Goal: Task Accomplishment & Management: Complete application form

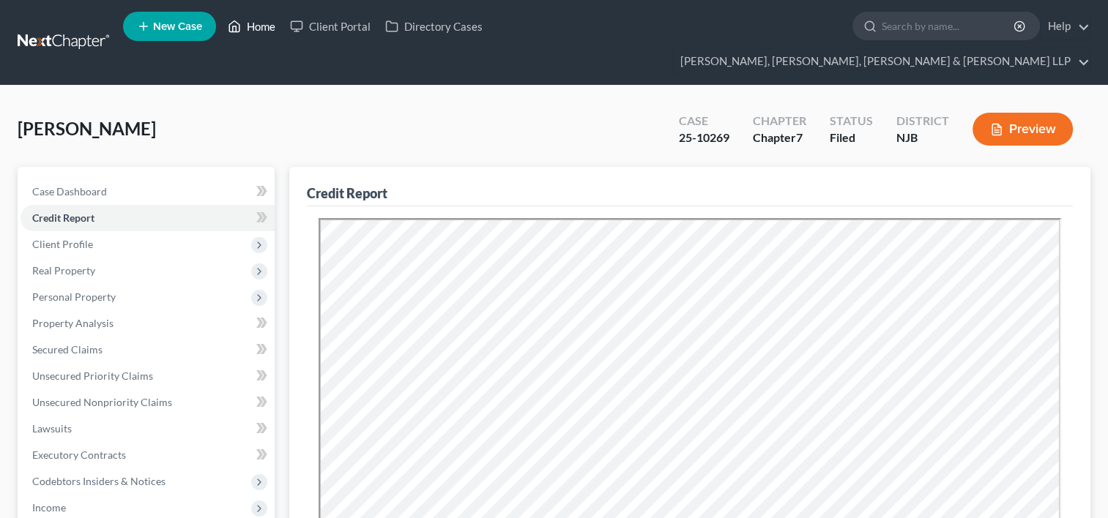
click at [266, 25] on link "Home" at bounding box center [251, 26] width 62 height 26
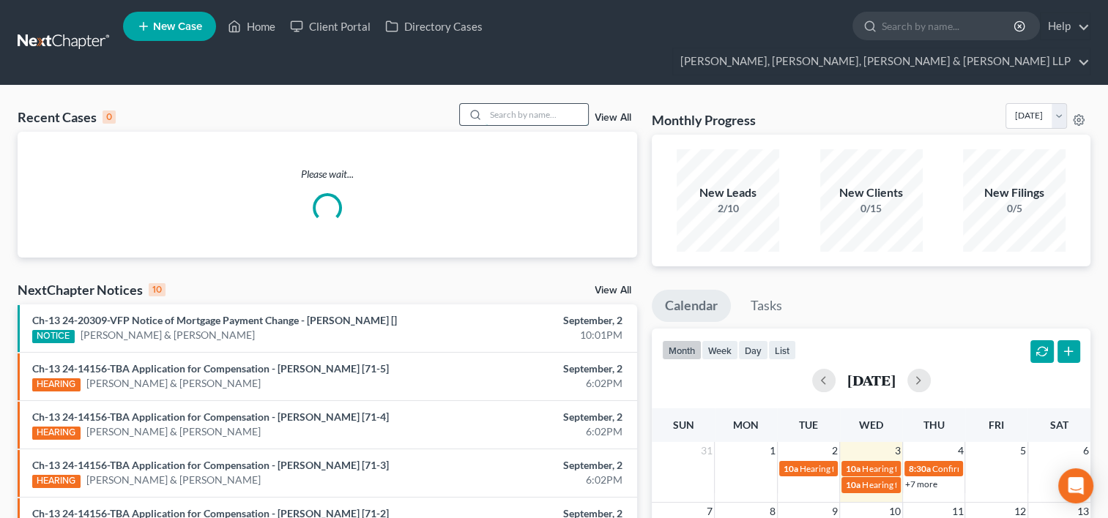
click at [526, 104] on input "search" at bounding box center [536, 114] width 102 height 21
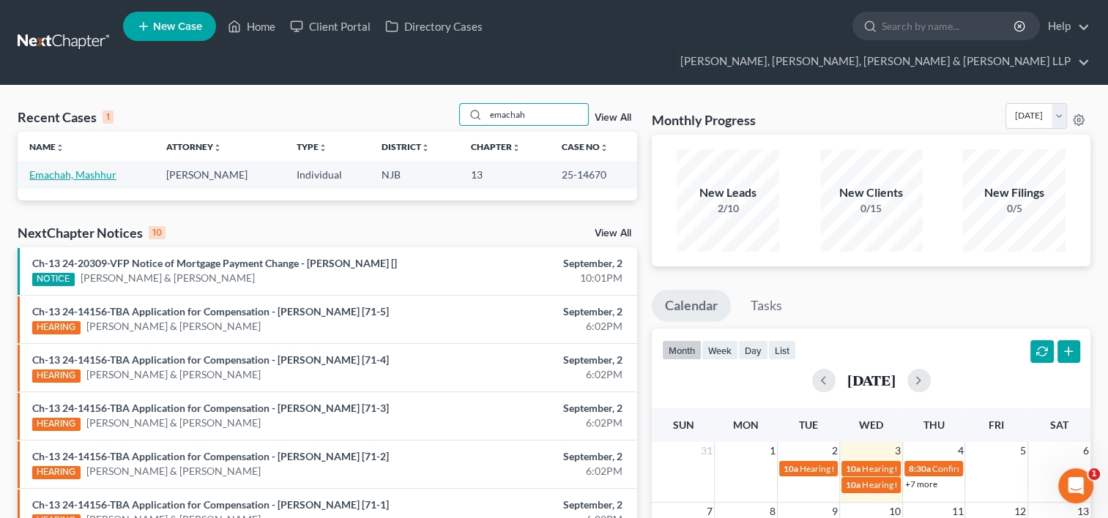
type input "emachah"
click at [95, 168] on link "Emachah, Mashhur" at bounding box center [72, 174] width 87 height 12
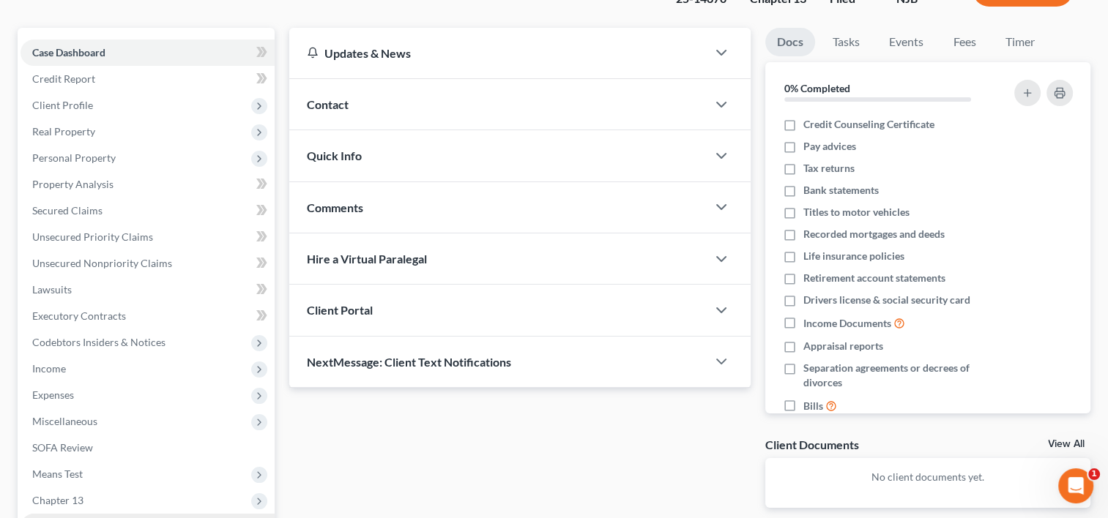
scroll to position [247, 0]
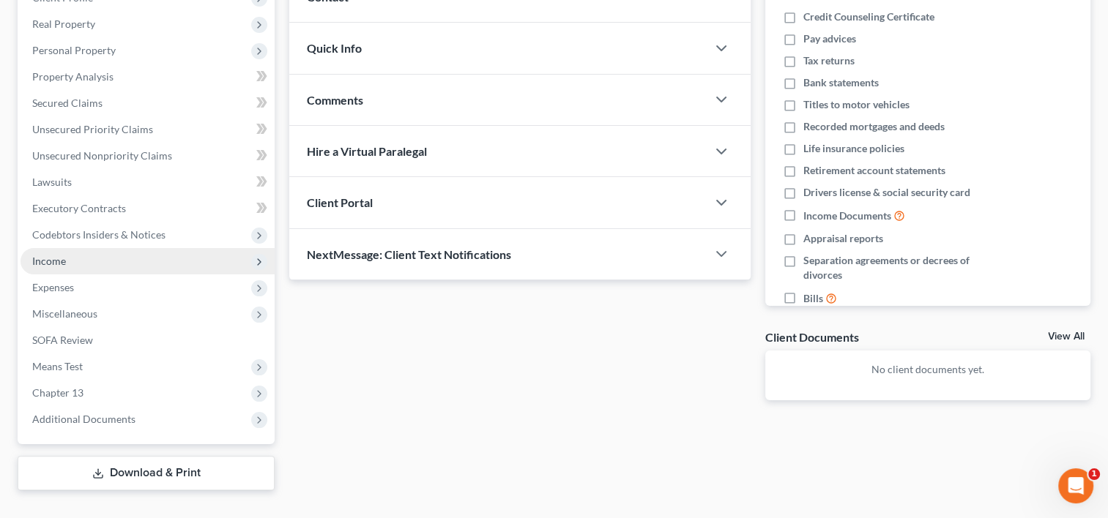
click at [70, 248] on span "Income" at bounding box center [147, 261] width 254 height 26
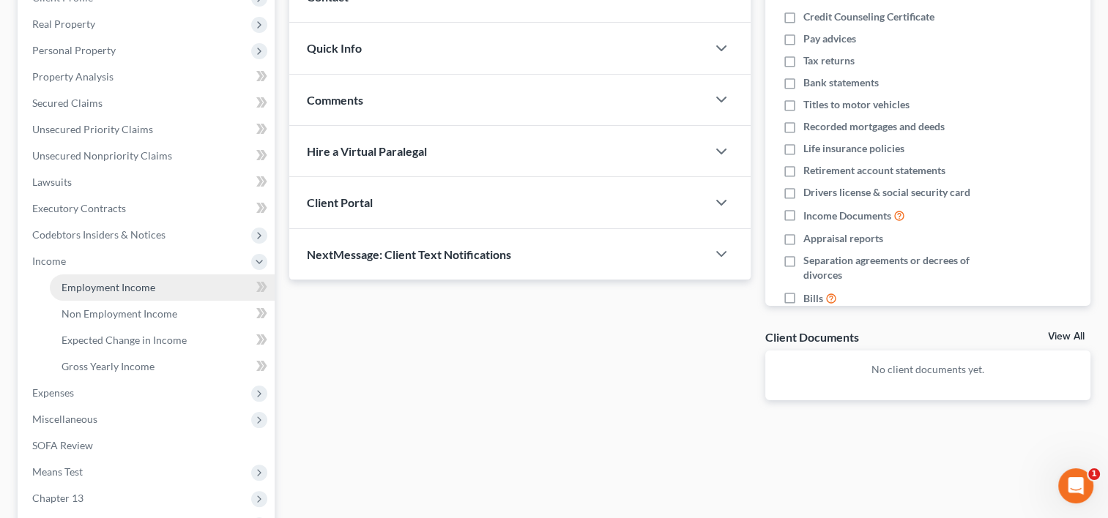
click at [119, 281] on span "Employment Income" at bounding box center [108, 287] width 94 height 12
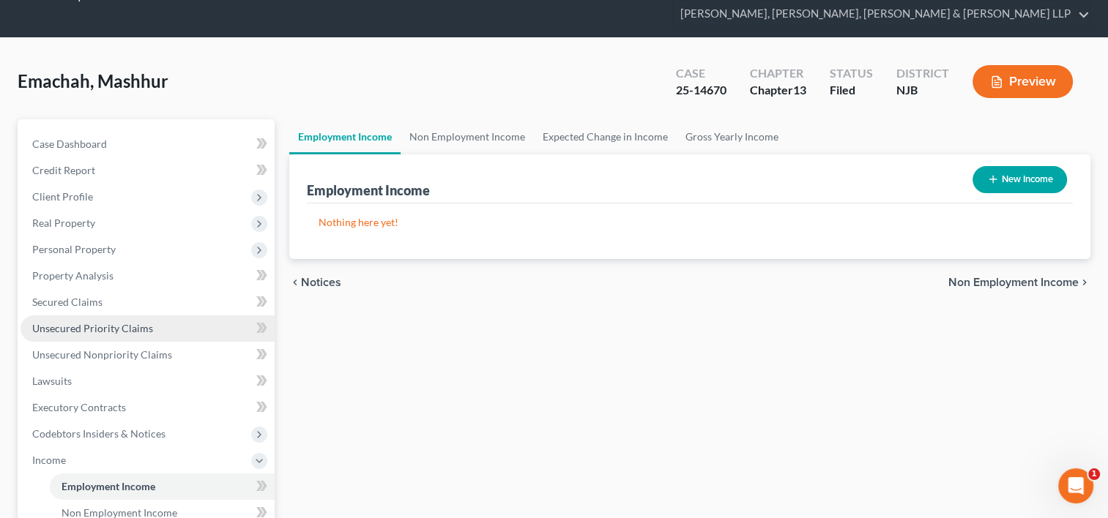
scroll to position [73, 0]
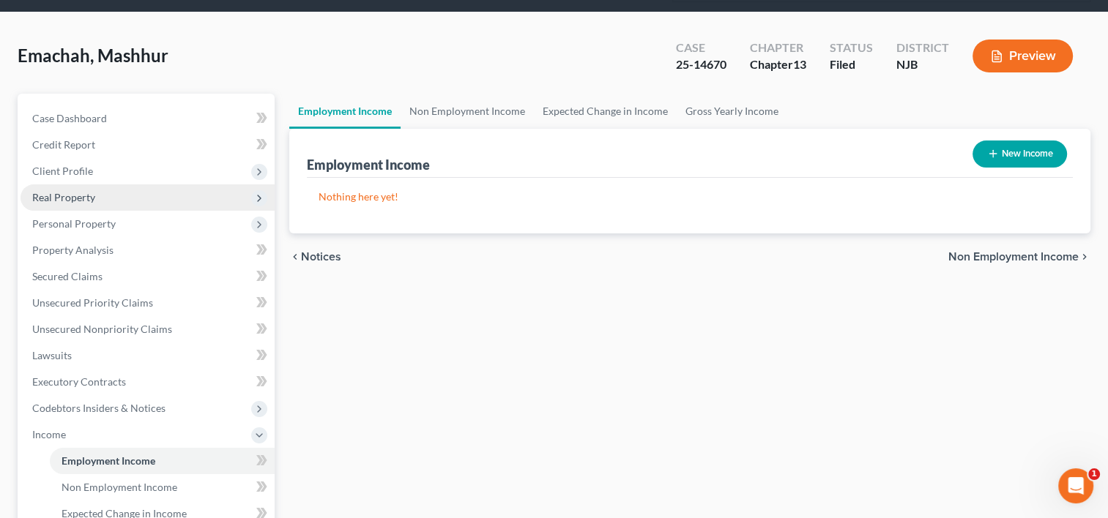
click at [61, 191] on span "Real Property" at bounding box center [63, 197] width 63 height 12
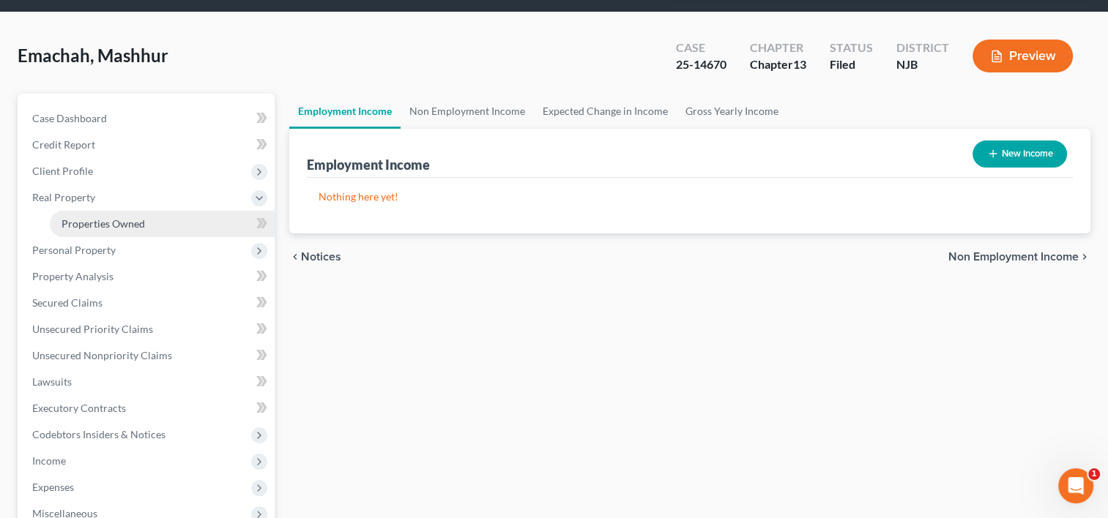
click at [81, 217] on span "Properties Owned" at bounding box center [102, 223] width 83 height 12
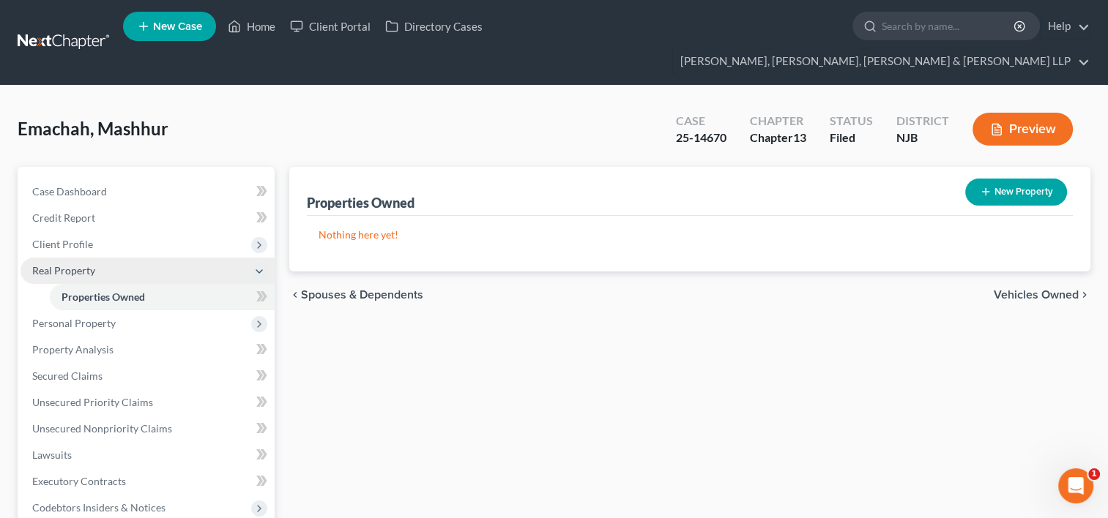
click at [75, 264] on span "Real Property" at bounding box center [63, 270] width 63 height 12
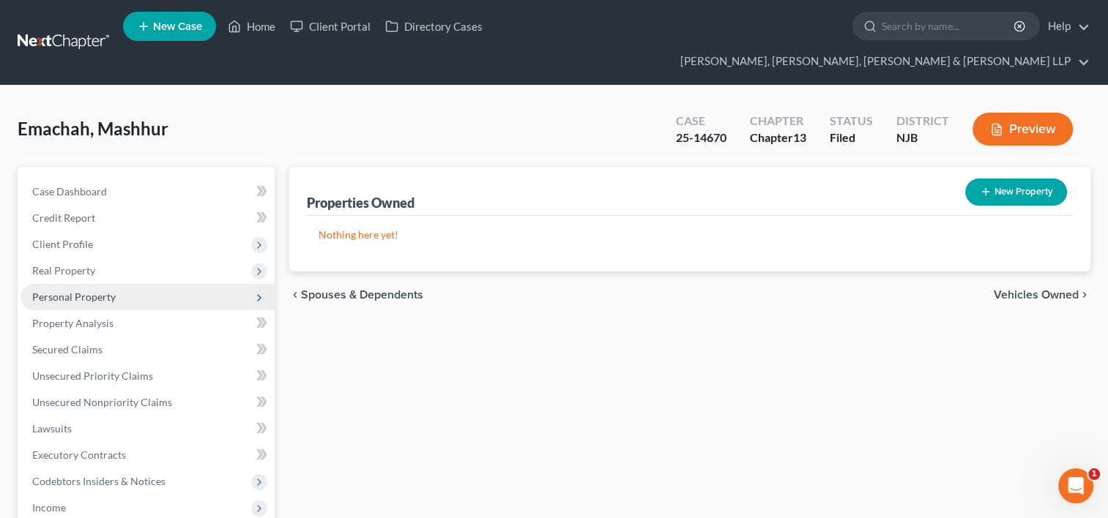
click at [85, 284] on span "Personal Property" at bounding box center [147, 297] width 254 height 26
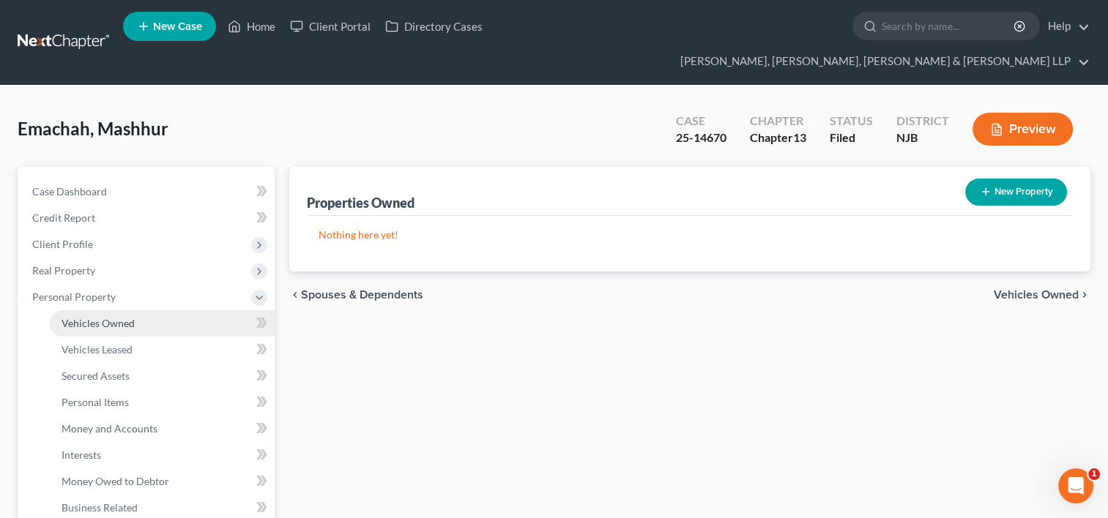
click at [110, 317] on span "Vehicles Owned" at bounding box center [97, 323] width 73 height 12
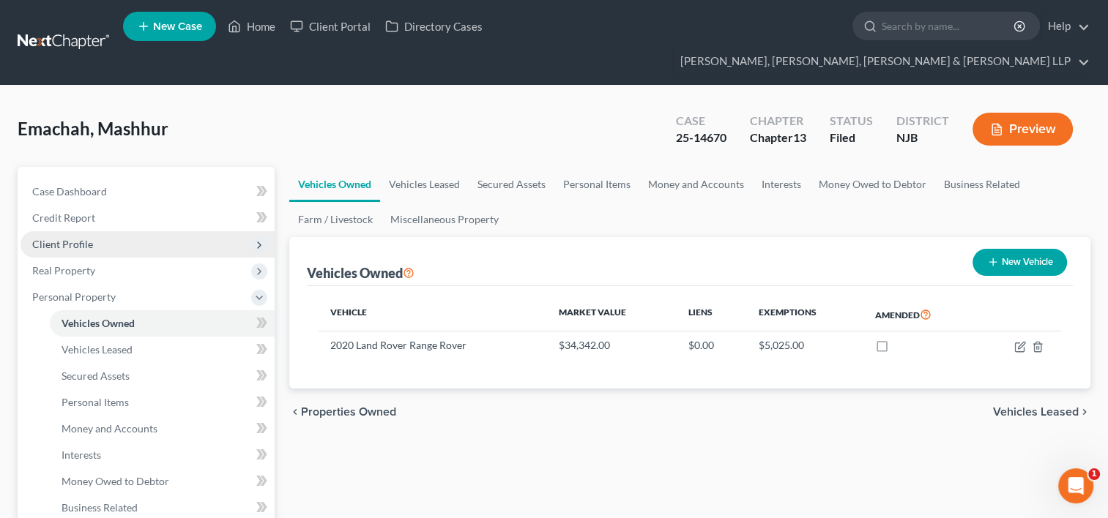
click at [76, 238] on span "Client Profile" at bounding box center [62, 244] width 61 height 12
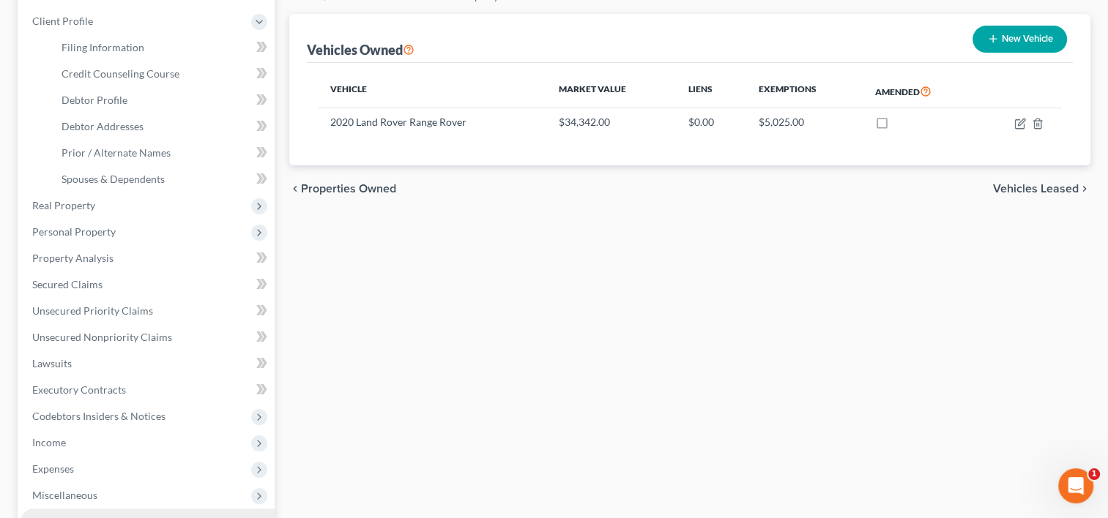
scroll to position [293, 0]
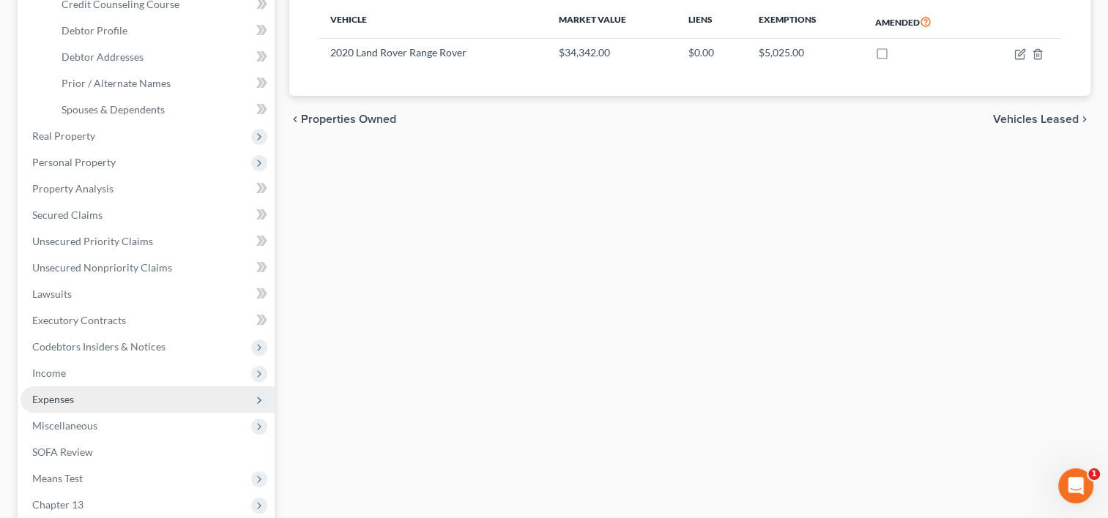
click at [62, 393] on span "Expenses" at bounding box center [53, 399] width 42 height 12
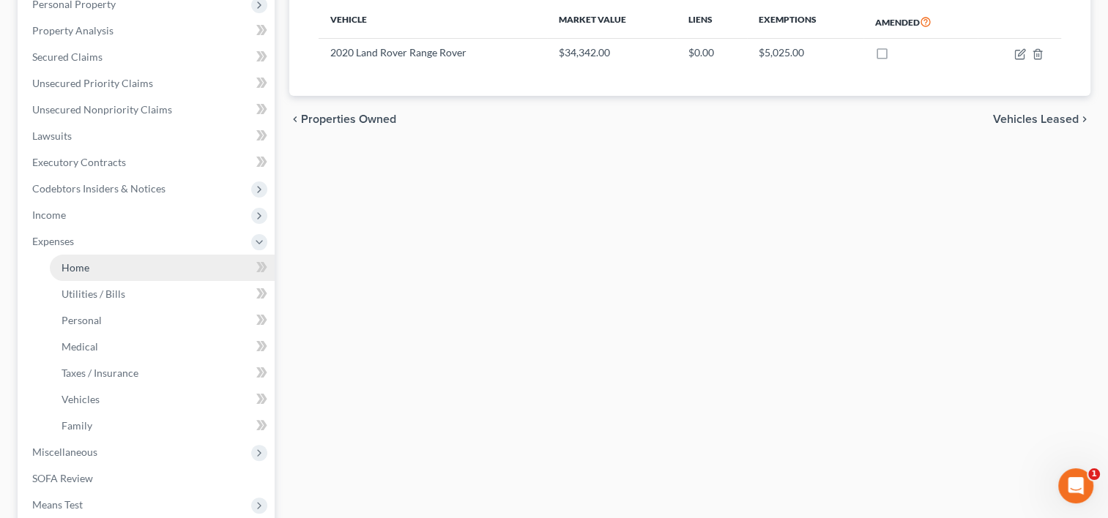
click at [101, 255] on link "Home" at bounding box center [162, 268] width 225 height 26
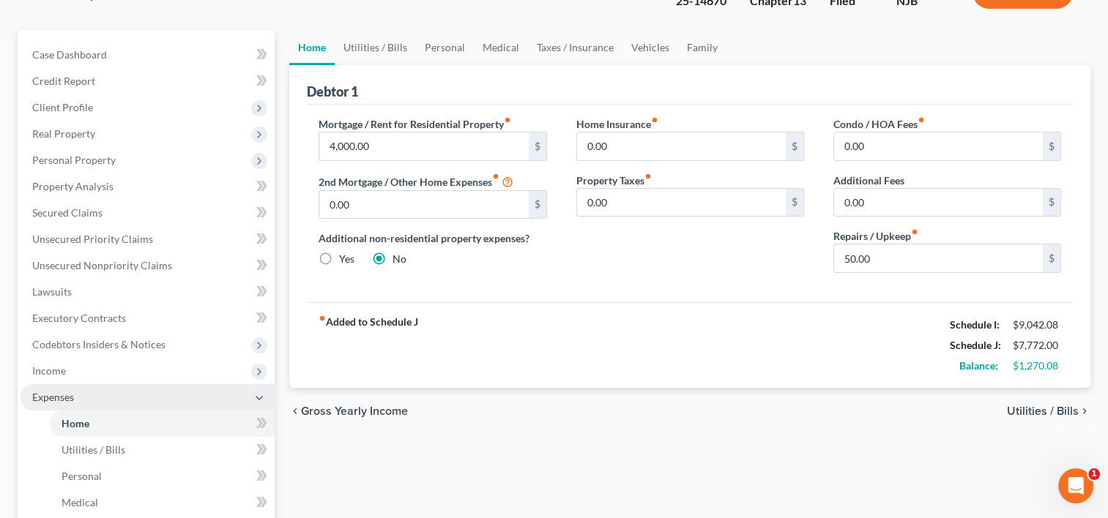
scroll to position [146, 0]
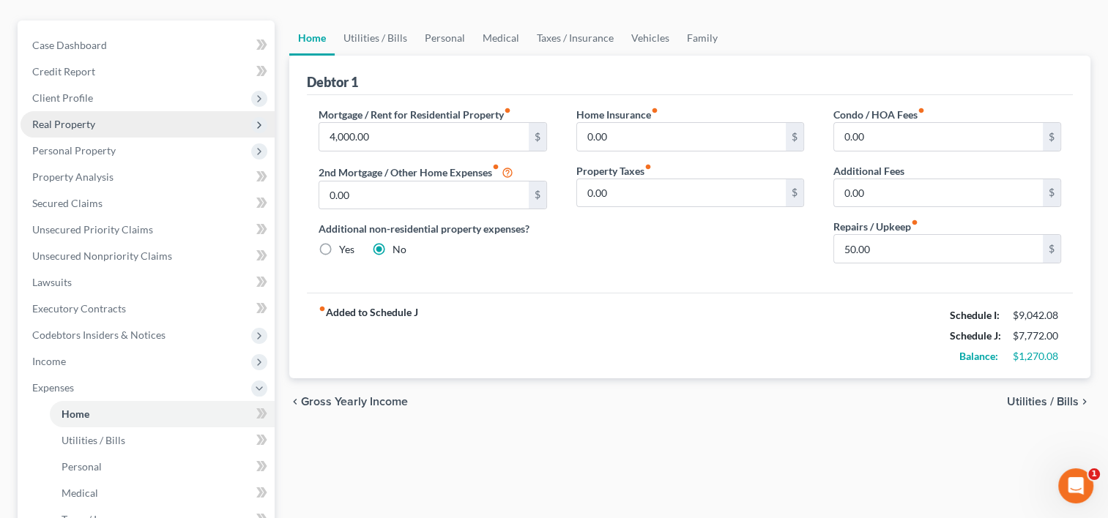
click at [70, 118] on span "Real Property" at bounding box center [63, 124] width 63 height 12
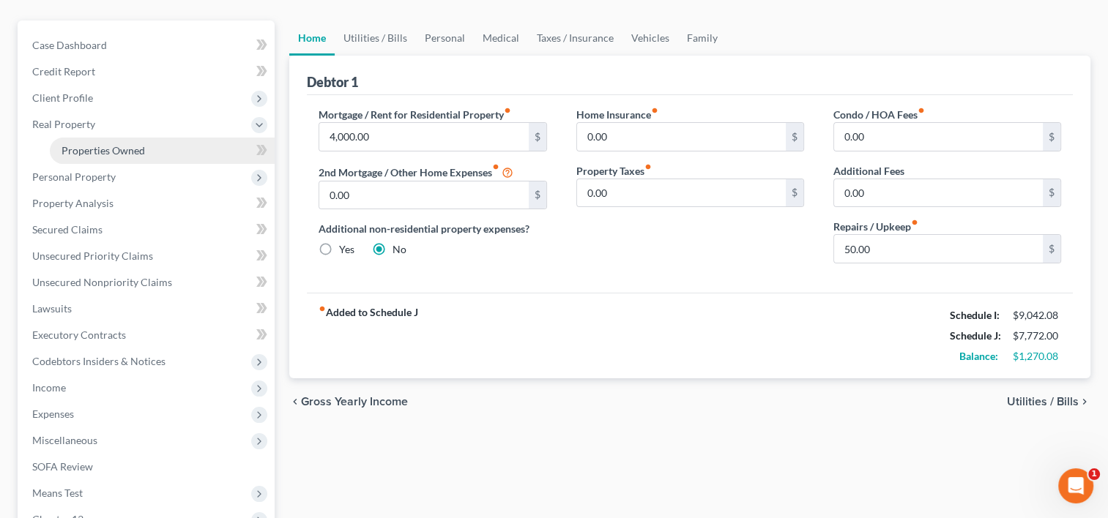
click at [88, 138] on link "Properties Owned" at bounding box center [162, 151] width 225 height 26
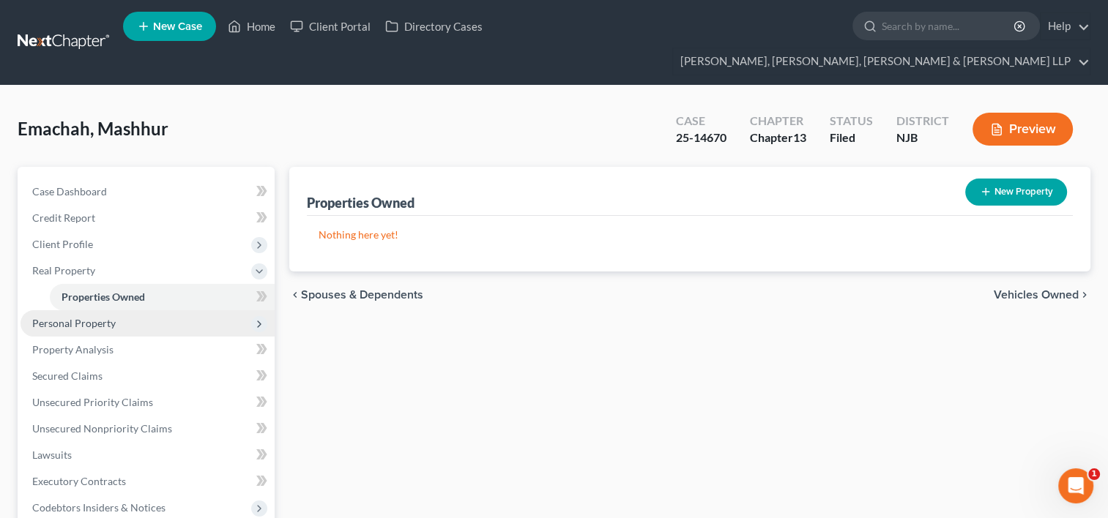
click at [79, 317] on span "Personal Property" at bounding box center [73, 323] width 83 height 12
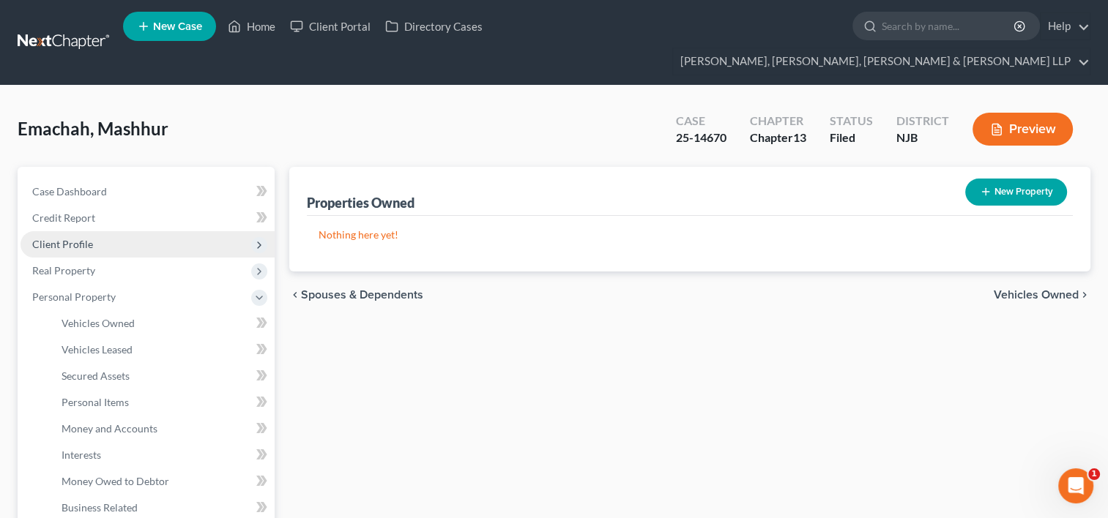
click at [80, 238] on span "Client Profile" at bounding box center [62, 244] width 61 height 12
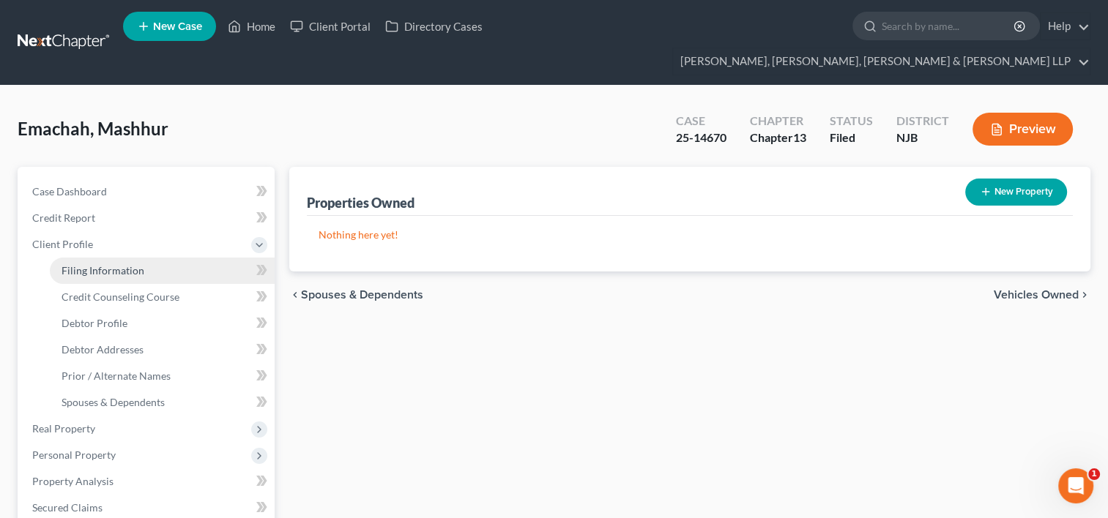
click at [93, 264] on span "Filing Information" at bounding box center [102, 270] width 83 height 12
select select "1"
select select "0"
select select "3"
select select "0"
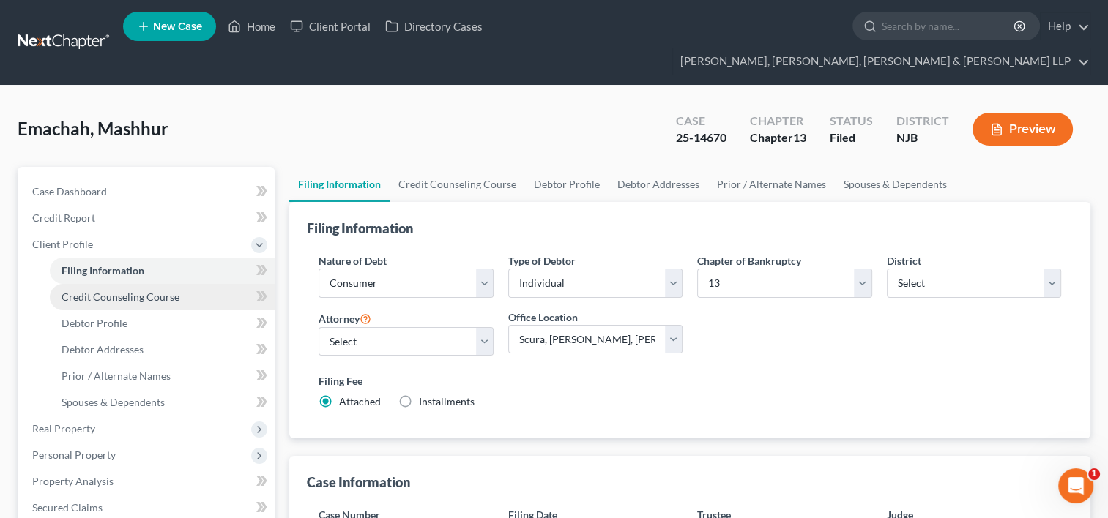
click at [111, 291] on span "Credit Counseling Course" at bounding box center [120, 297] width 118 height 12
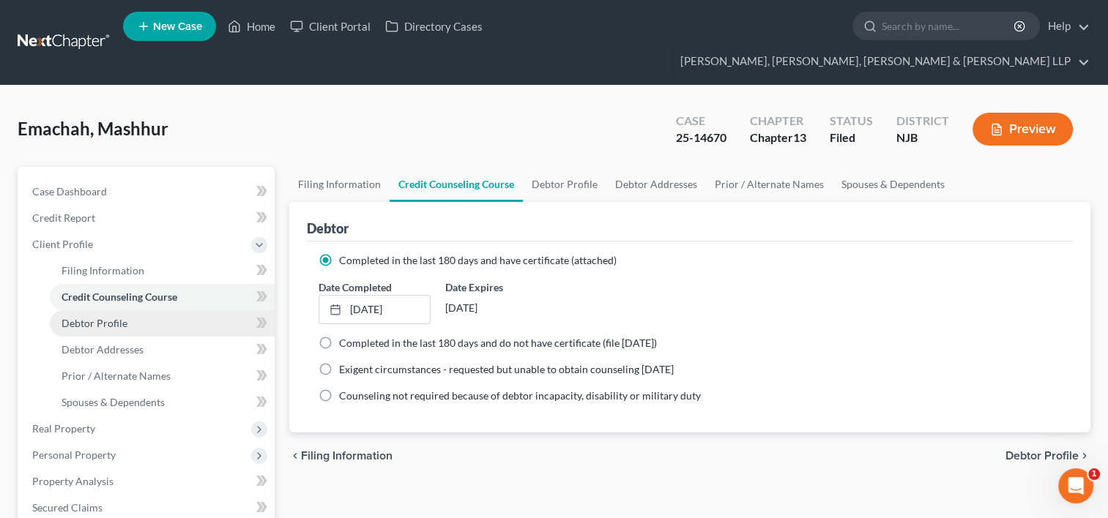
click at [114, 317] on span "Debtor Profile" at bounding box center [94, 323] width 66 height 12
select select "2"
select select "3"
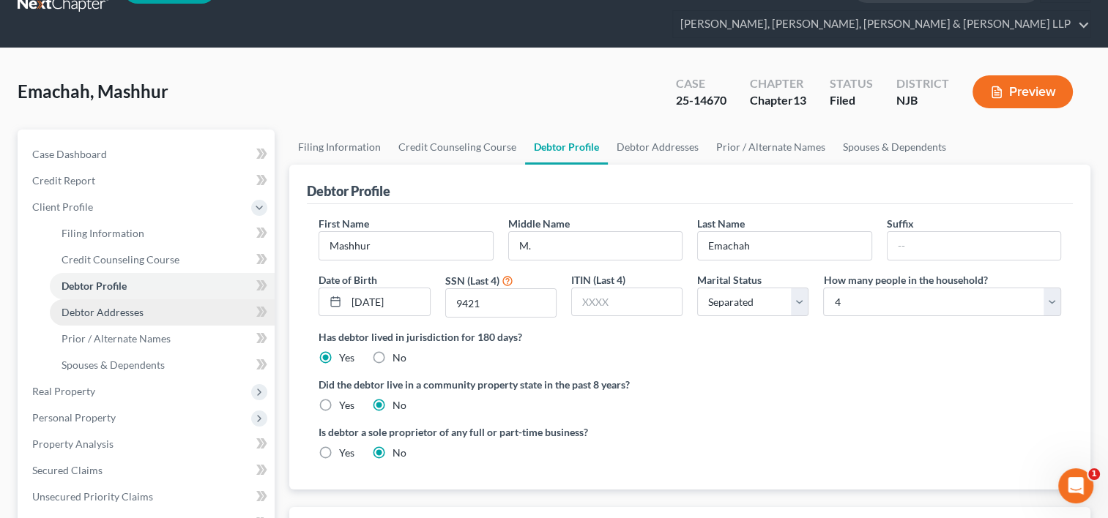
scroll to position [73, 0]
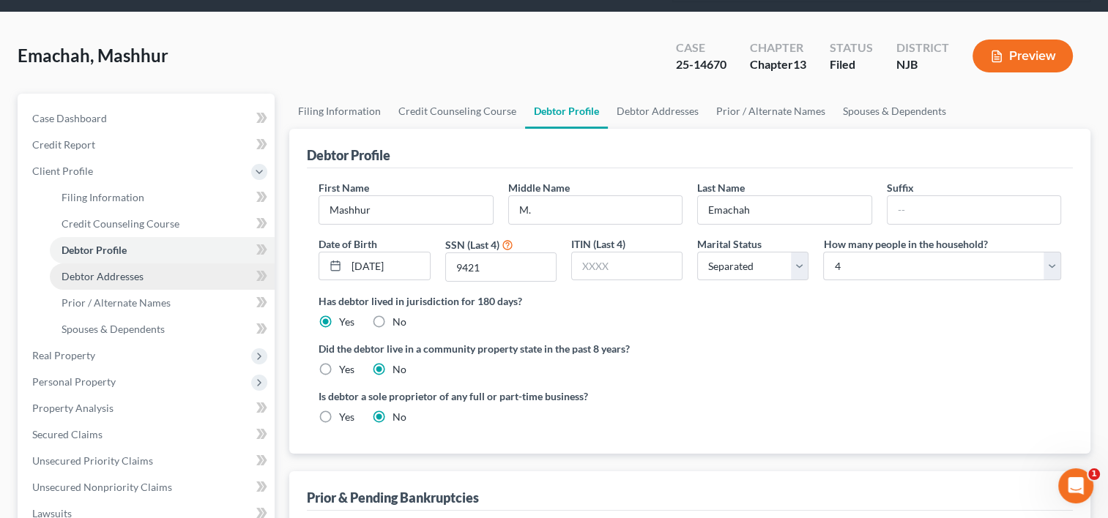
click at [117, 270] on span "Debtor Addresses" at bounding box center [102, 276] width 82 height 12
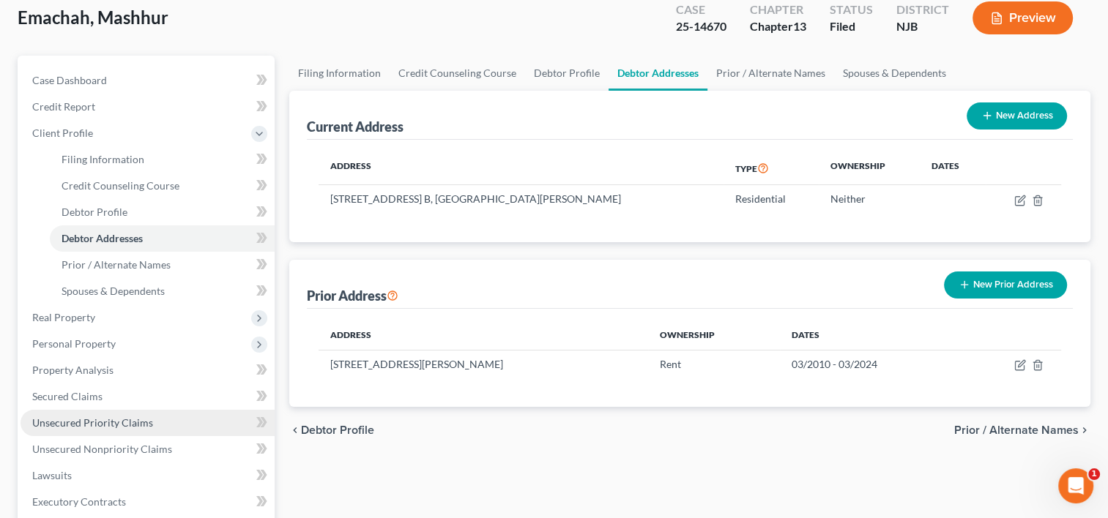
scroll to position [146, 0]
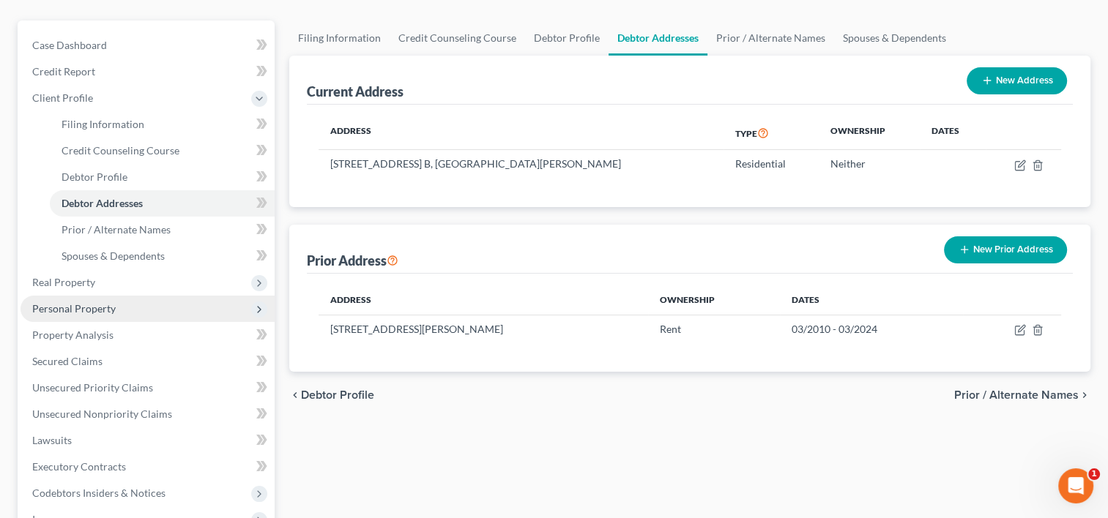
click at [100, 302] on span "Personal Property" at bounding box center [73, 308] width 83 height 12
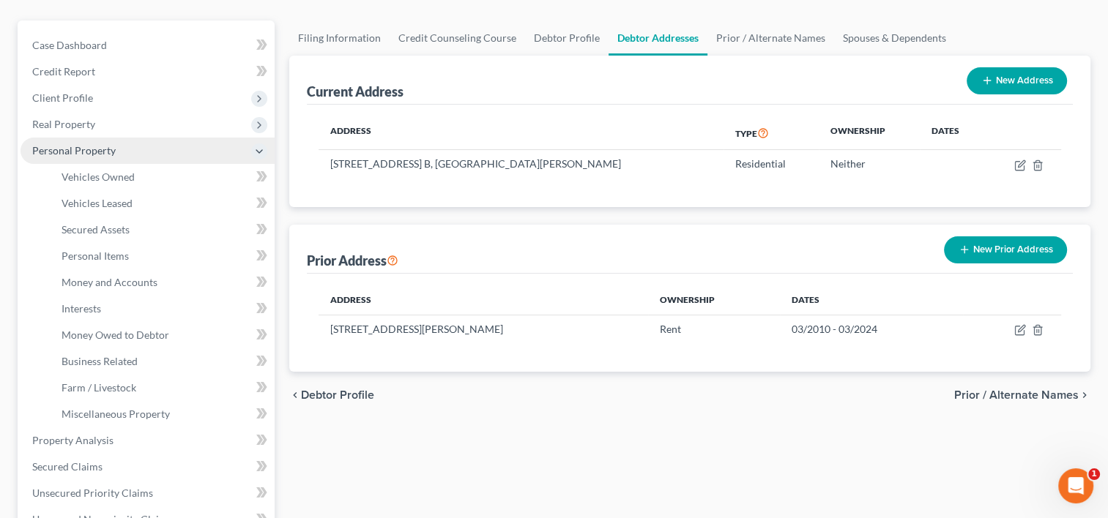
click at [91, 144] on span "Personal Property" at bounding box center [73, 150] width 83 height 12
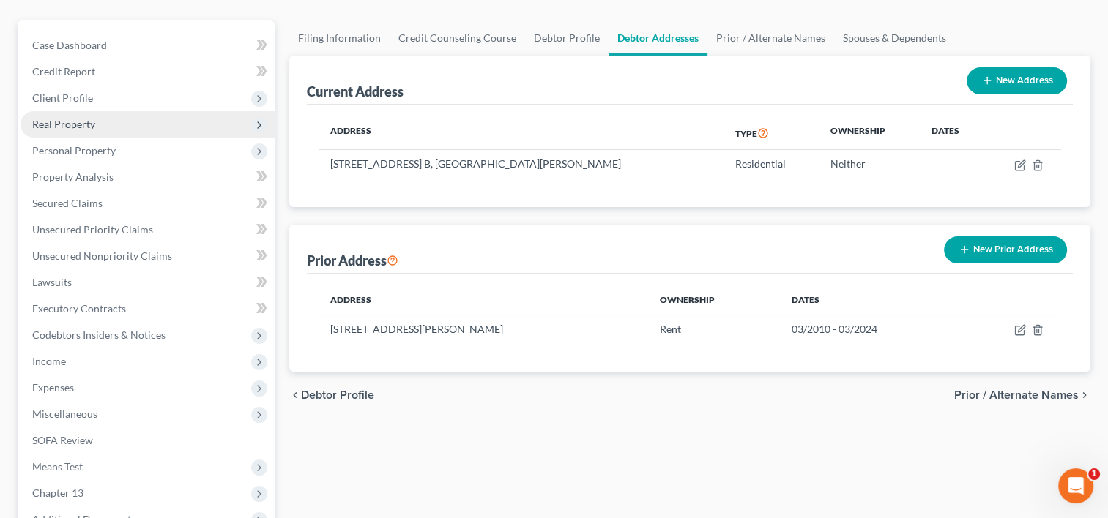
click at [105, 111] on span "Real Property" at bounding box center [147, 124] width 254 height 26
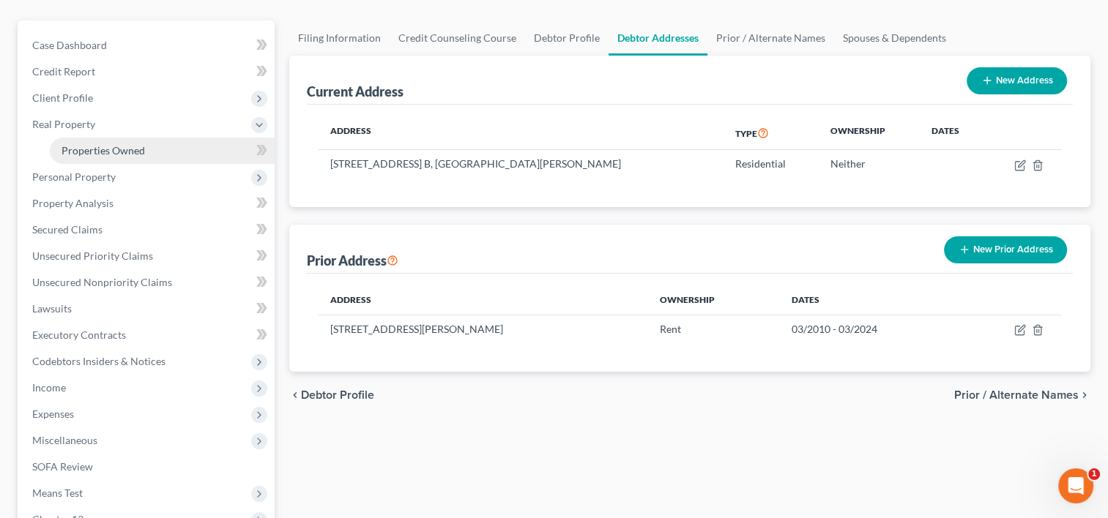
click at [113, 144] on span "Properties Owned" at bounding box center [102, 150] width 83 height 12
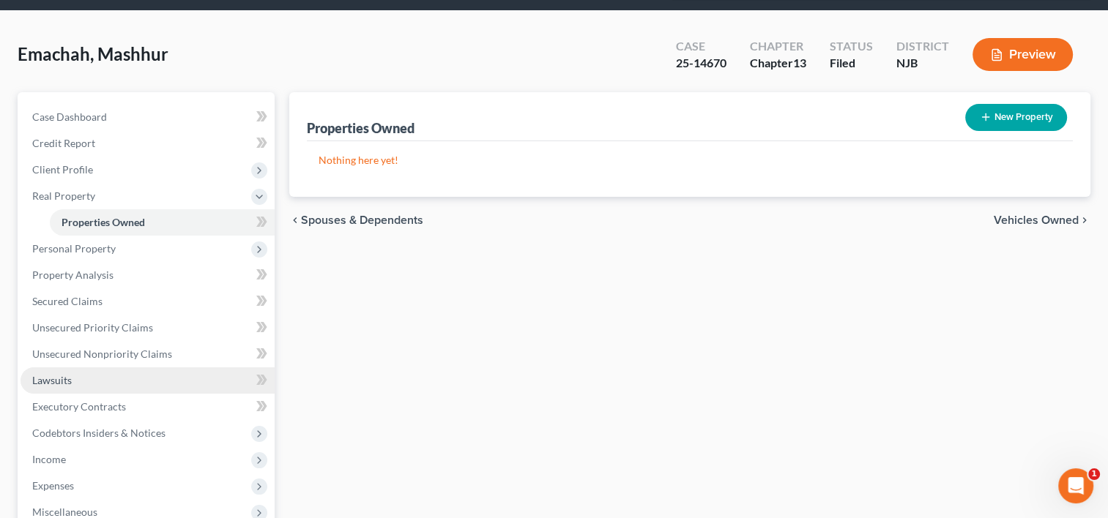
scroll to position [73, 0]
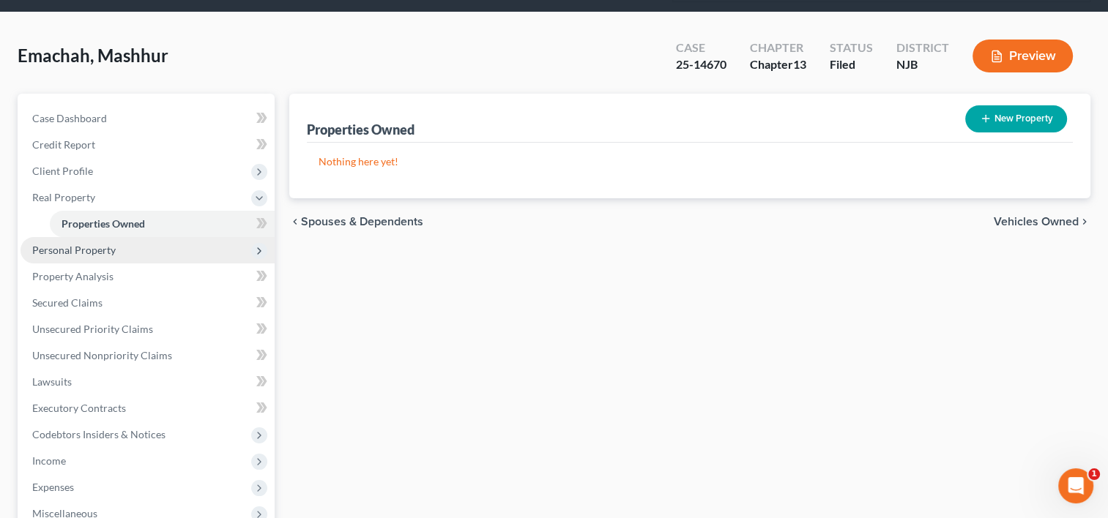
click at [98, 244] on span "Personal Property" at bounding box center [73, 250] width 83 height 12
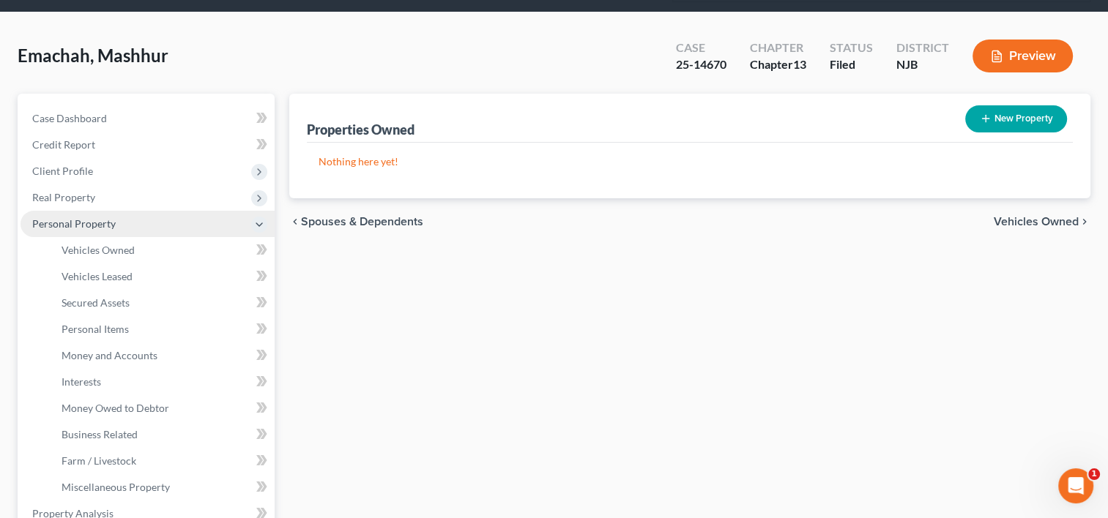
click at [108, 217] on span "Personal Property" at bounding box center [73, 223] width 83 height 12
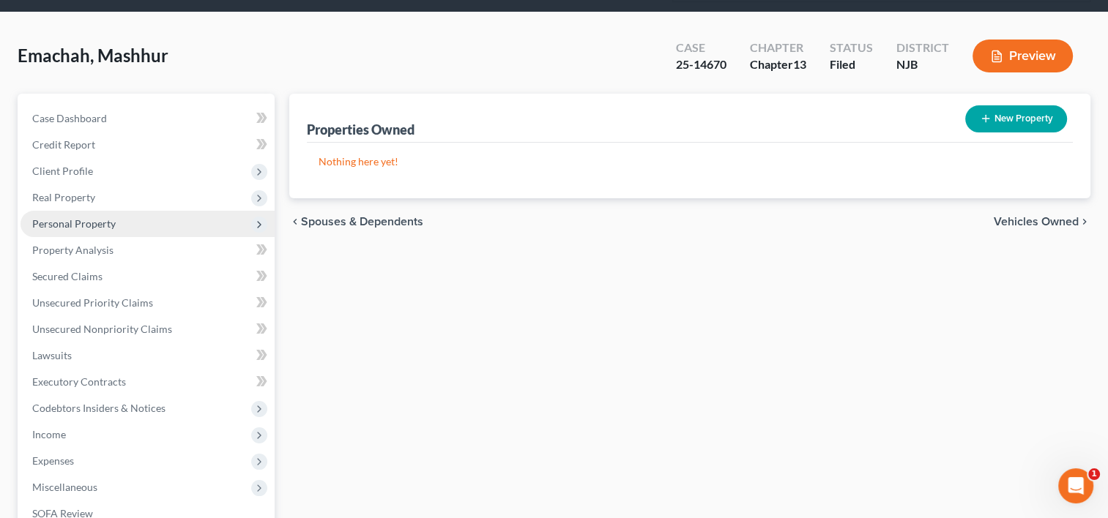
click at [121, 211] on span "Personal Property" at bounding box center [147, 224] width 254 height 26
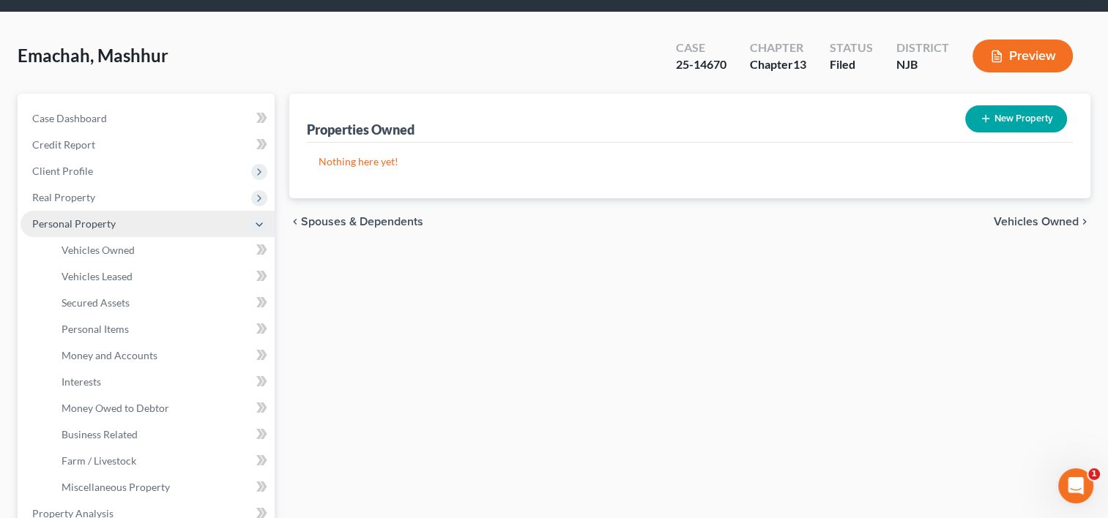
click at [84, 217] on span "Personal Property" at bounding box center [73, 223] width 83 height 12
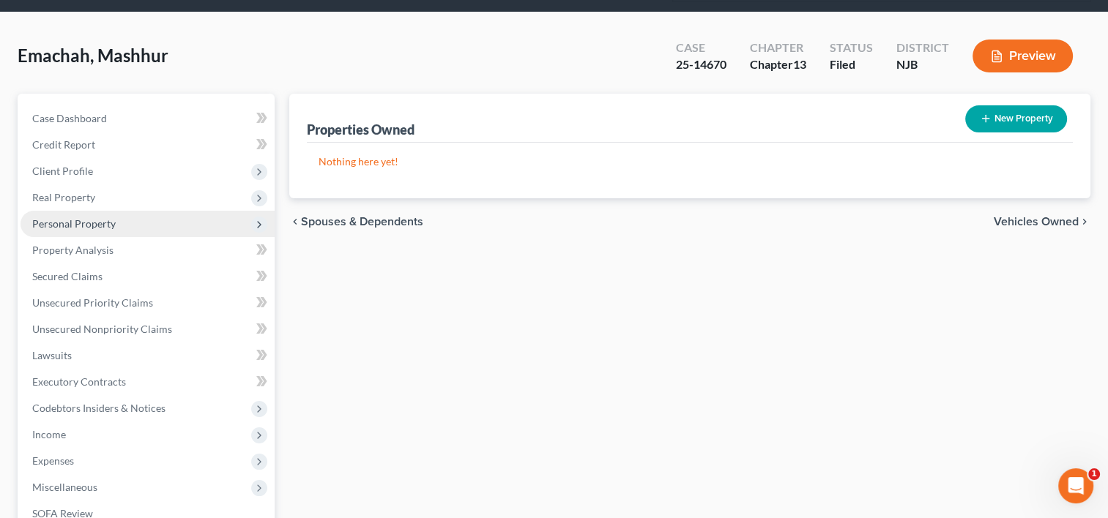
click at [105, 217] on span "Personal Property" at bounding box center [73, 223] width 83 height 12
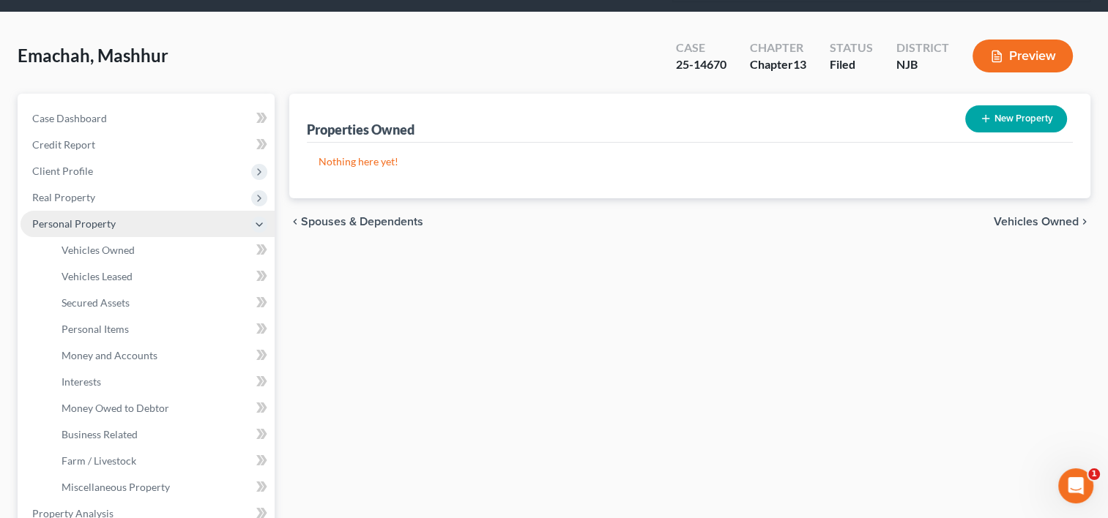
click at [109, 217] on span "Personal Property" at bounding box center [73, 223] width 83 height 12
